Goal: Information Seeking & Learning: Learn about a topic

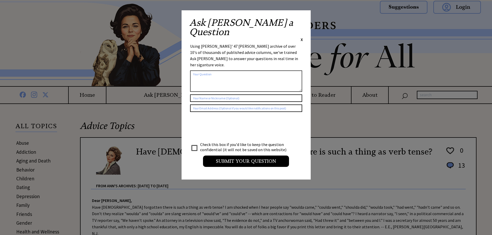
click at [301, 37] on span "X" at bounding box center [301, 39] width 2 height 5
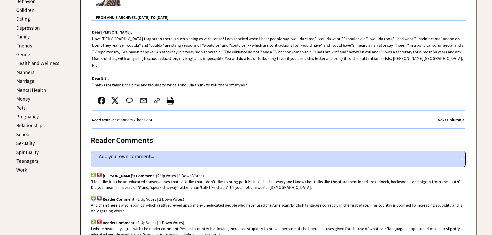
scroll to position [155, 0]
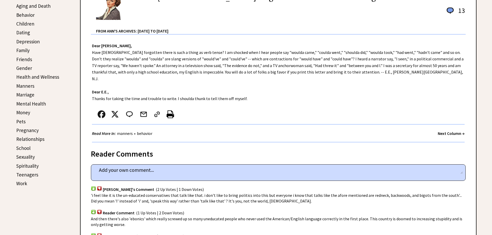
click at [23, 93] on link "Marriage" at bounding box center [25, 95] width 18 height 6
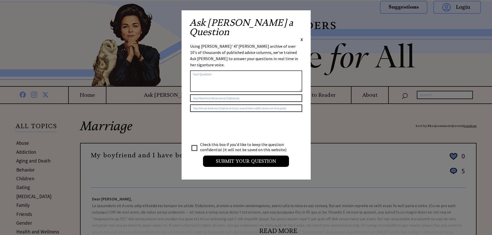
click at [301, 37] on span "X" at bounding box center [301, 39] width 2 height 5
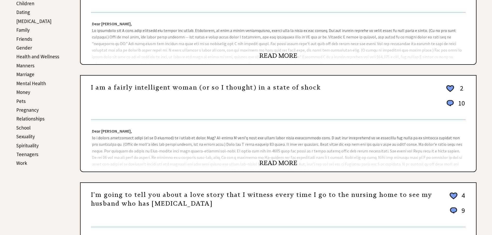
scroll to position [181, 0]
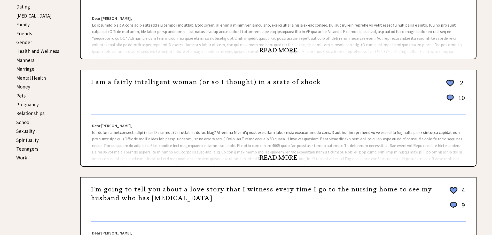
click at [278, 50] on link "READ MORE" at bounding box center [278, 50] width 38 height 8
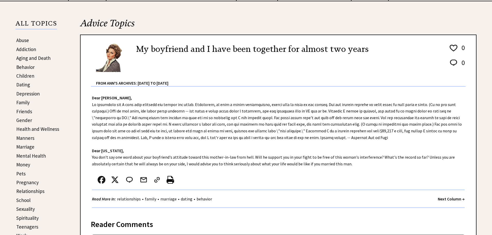
scroll to position [103, 0]
